Goal: Task Accomplishment & Management: Use online tool/utility

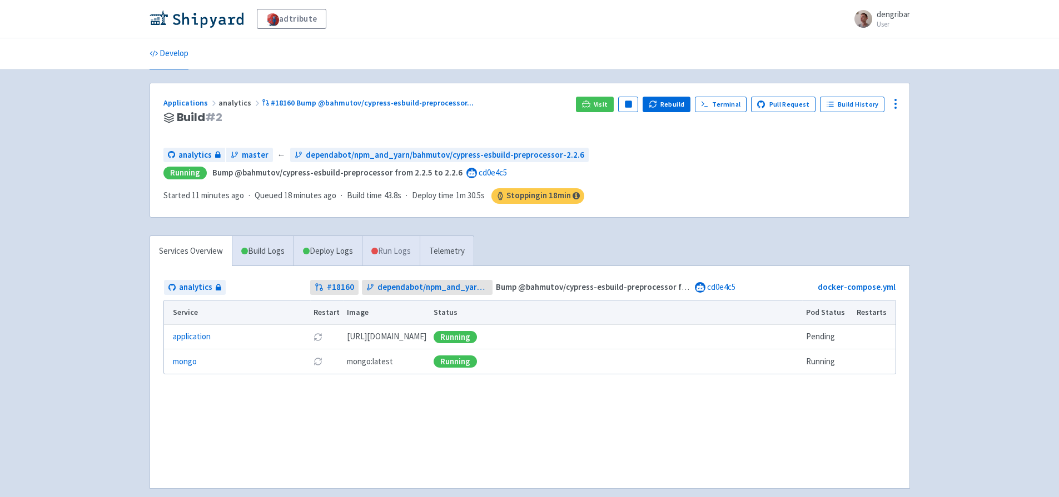
click at [405, 251] on link "Run Logs" at bounding box center [391, 251] width 58 height 31
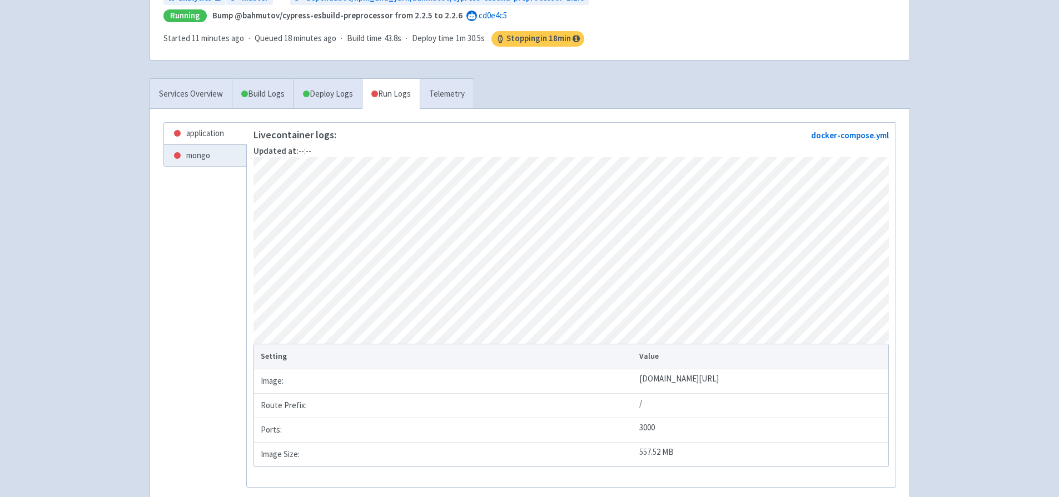
scroll to position [156, 0]
click at [210, 136] on link "application" at bounding box center [205, 135] width 82 height 22
click at [210, 155] on link "mongo" at bounding box center [205, 157] width 82 height 22
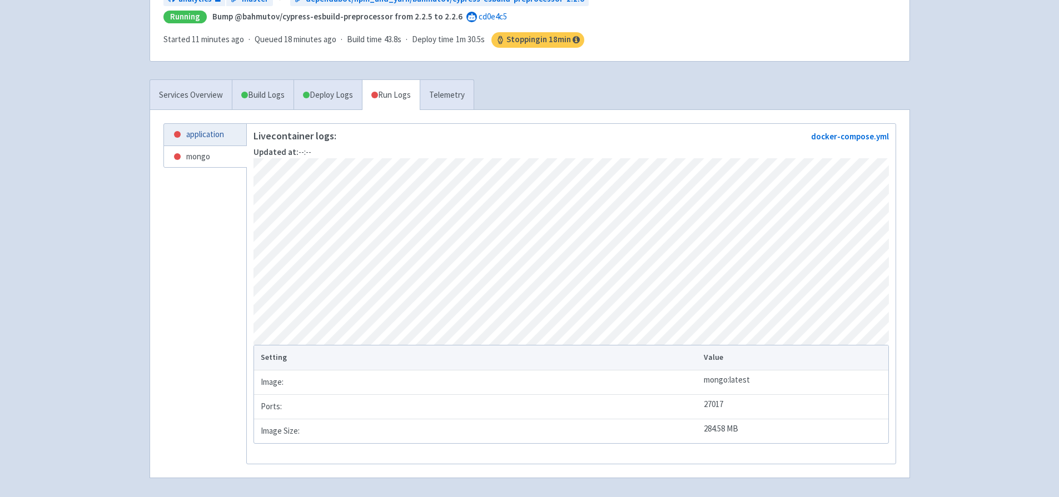
click at [203, 140] on link "application" at bounding box center [205, 135] width 82 height 22
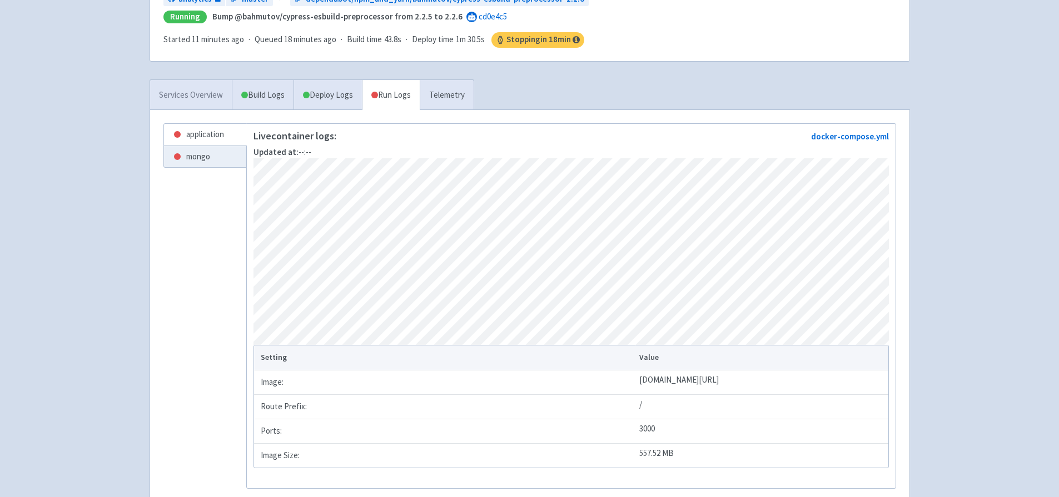
click at [198, 86] on link "Services Overview" at bounding box center [191, 95] width 82 height 31
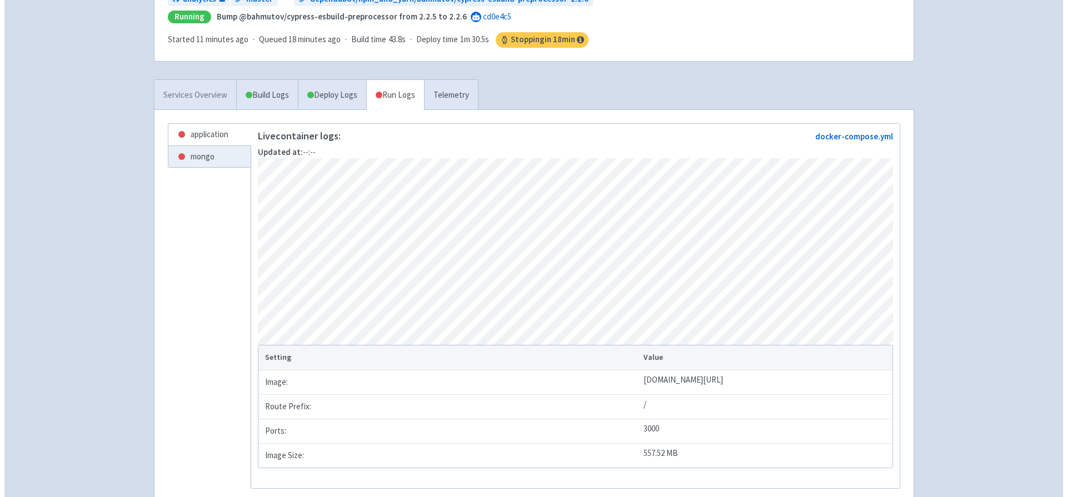
scroll to position [53, 0]
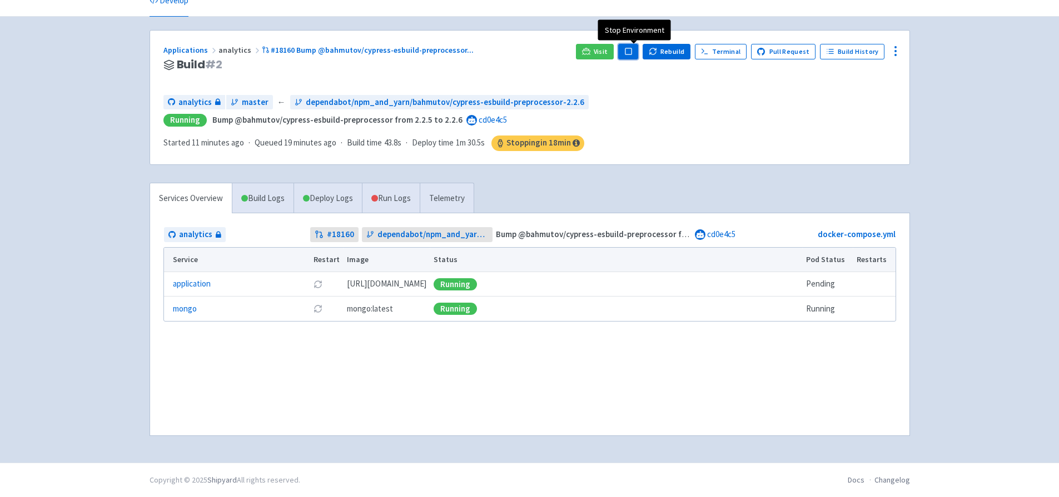
click at [631, 54] on rect "button" at bounding box center [628, 51] width 6 height 6
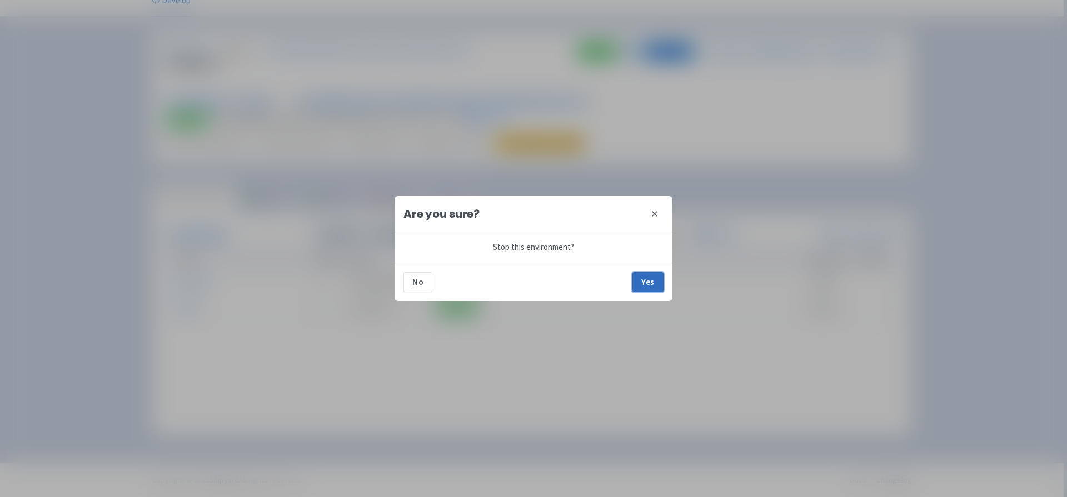
click at [644, 278] on button "Yes" at bounding box center [647, 282] width 31 height 20
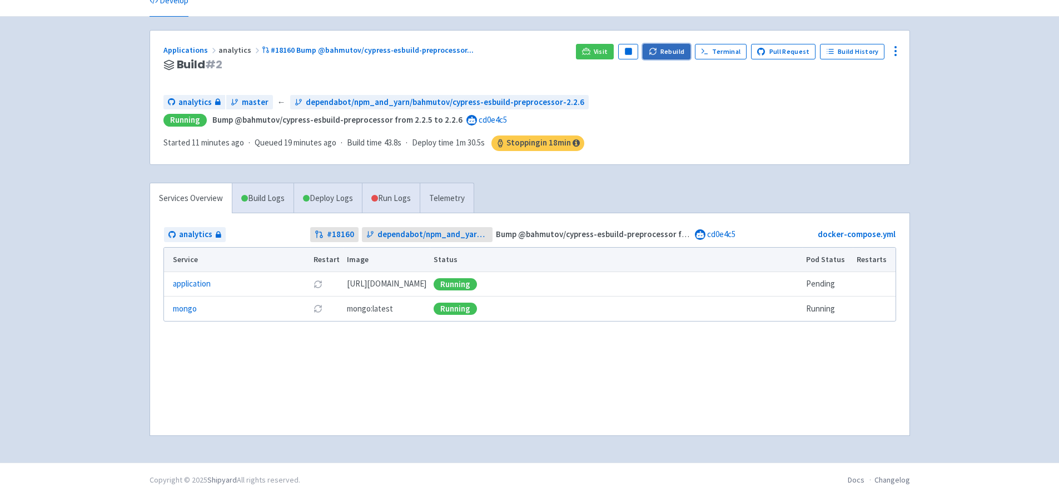
click at [673, 47] on button "Rebuild" at bounding box center [666, 52] width 48 height 16
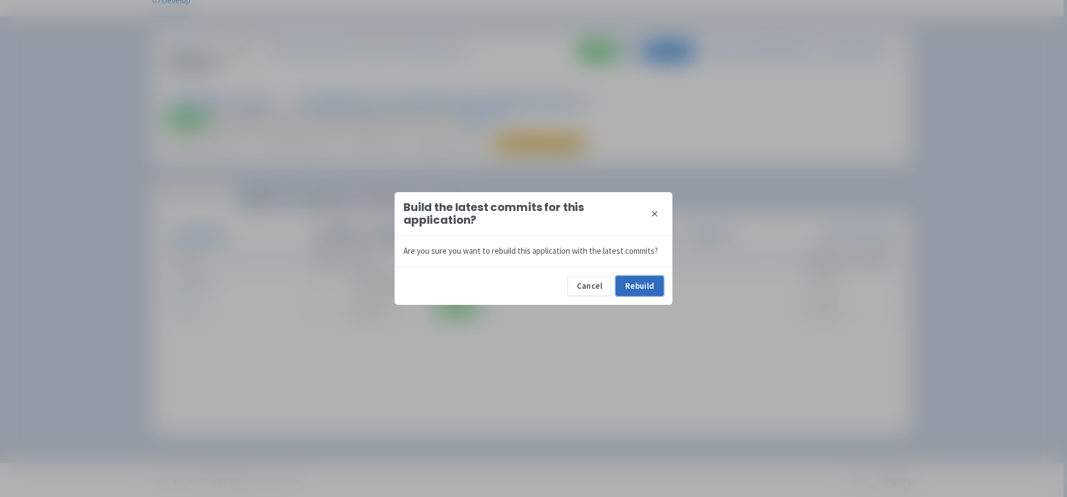
click at [643, 286] on button "Rebuild" at bounding box center [640, 286] width 48 height 20
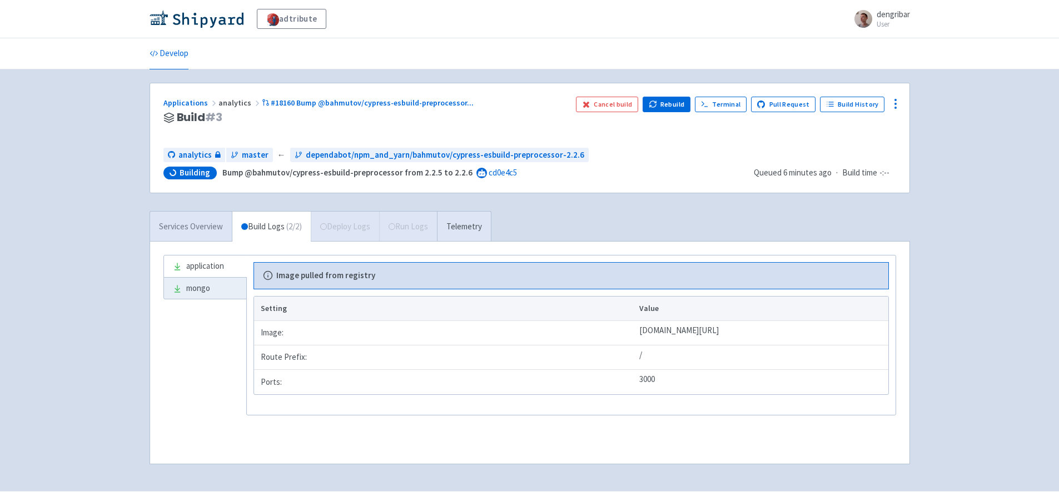
click at [194, 225] on link "Services Overview" at bounding box center [191, 227] width 82 height 31
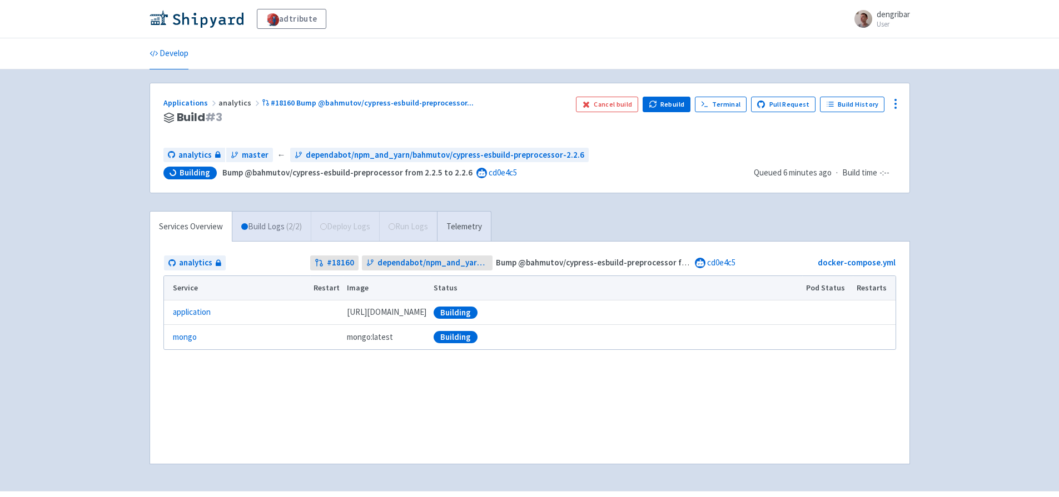
click at [290, 227] on span "( 2 / 2 )" at bounding box center [294, 227] width 16 height 13
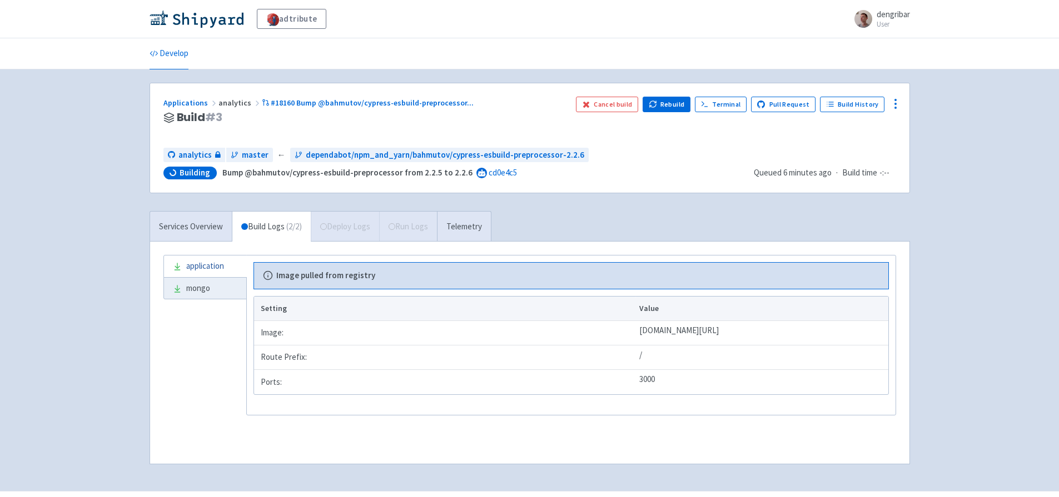
click at [222, 270] on link "application" at bounding box center [205, 267] width 82 height 22
click at [213, 281] on link "mongo" at bounding box center [205, 289] width 82 height 22
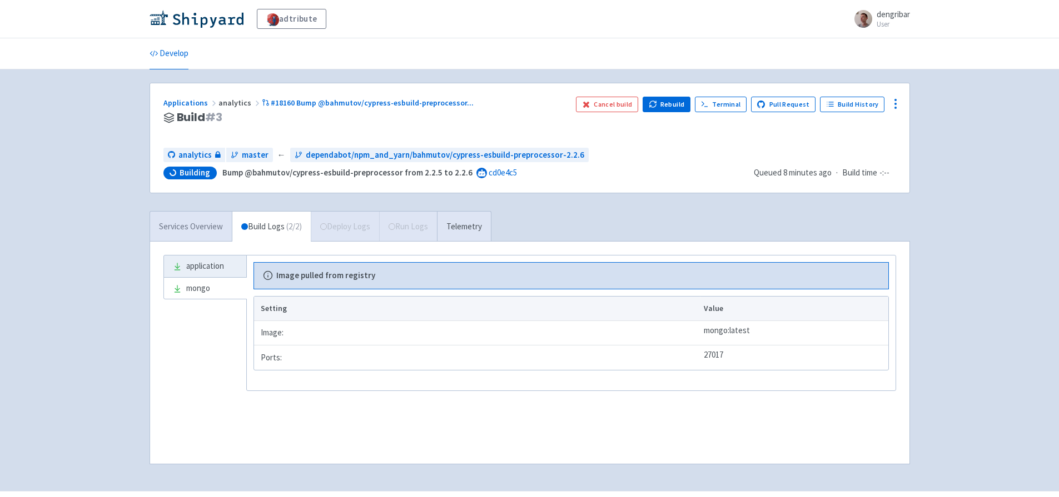
click at [192, 220] on link "Services Overview" at bounding box center [191, 227] width 82 height 31
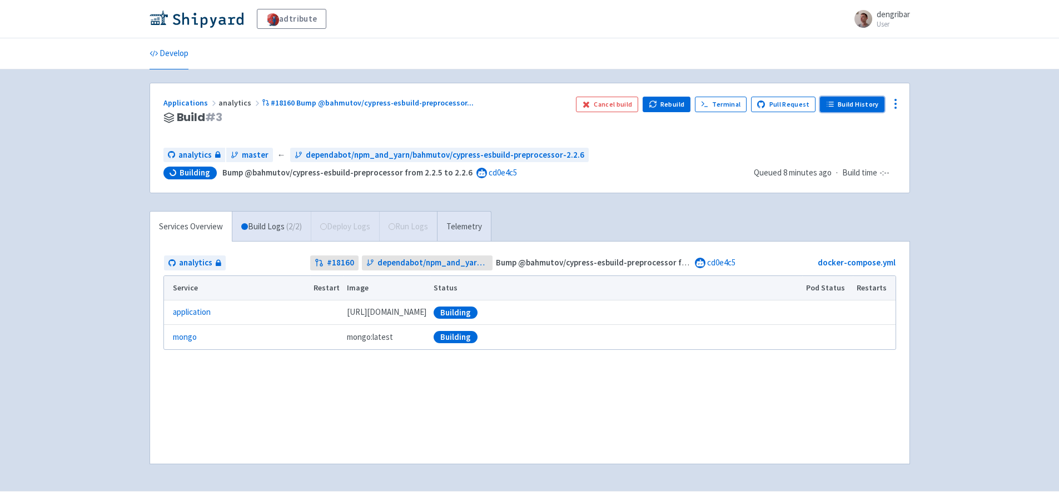
click at [852, 104] on link "Build History" at bounding box center [852, 105] width 64 height 16
